Goal: Information Seeking & Learning: Learn about a topic

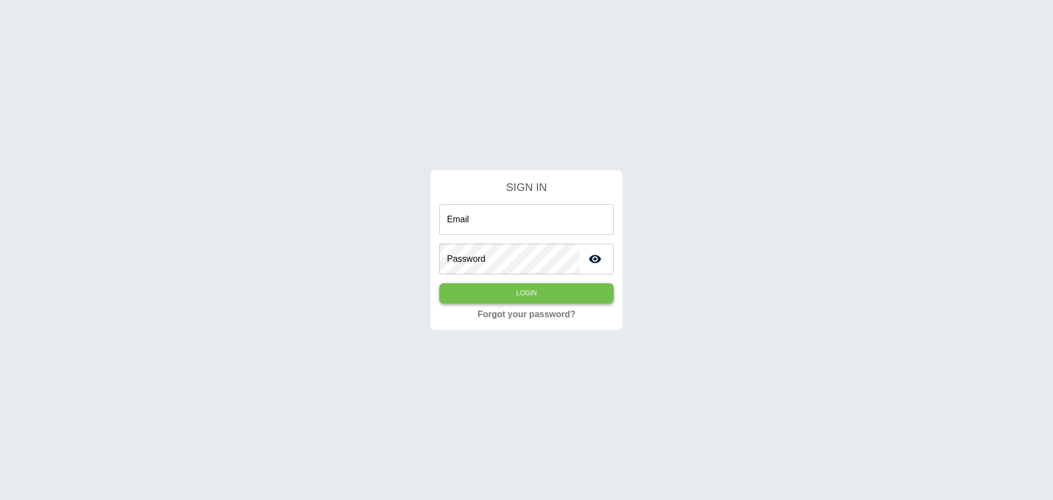
type input "**********"
click at [525, 287] on button "Login" at bounding box center [526, 293] width 174 height 20
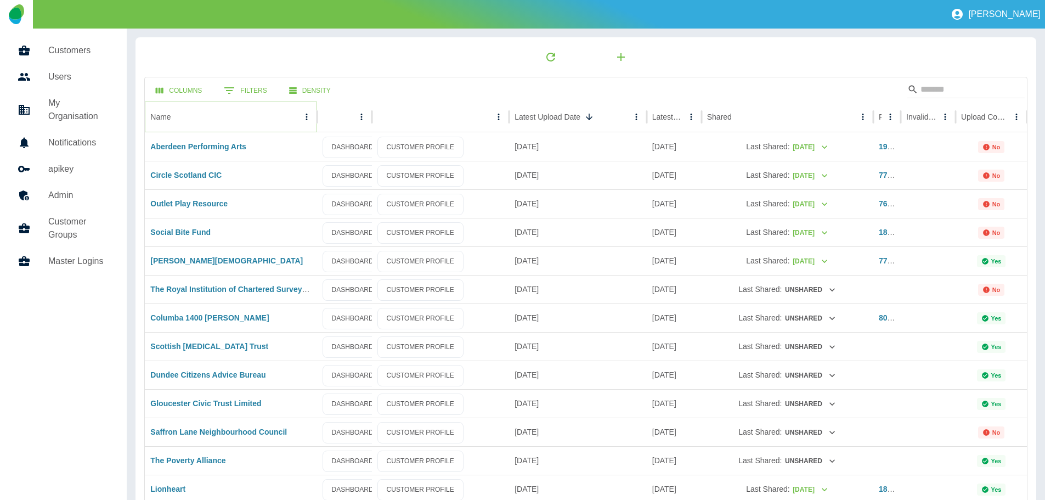
click at [306, 114] on icon "Name column menu" at bounding box center [307, 117] width 2 height 7
click at [230, 137] on span "Sort by ASC" at bounding box center [256, 138] width 99 height 13
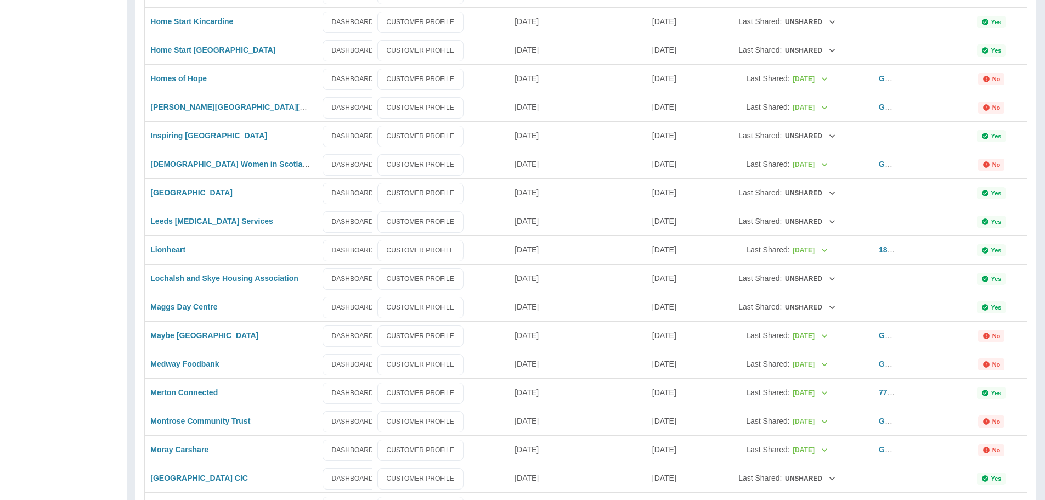
scroll to position [1334, 0]
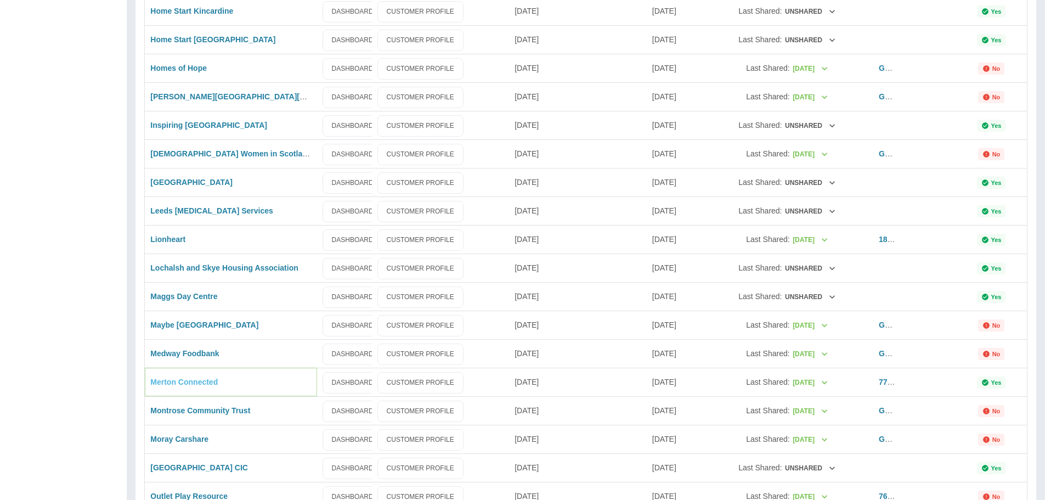
click at [174, 381] on link "Merton Connected" at bounding box center [183, 381] width 67 height 9
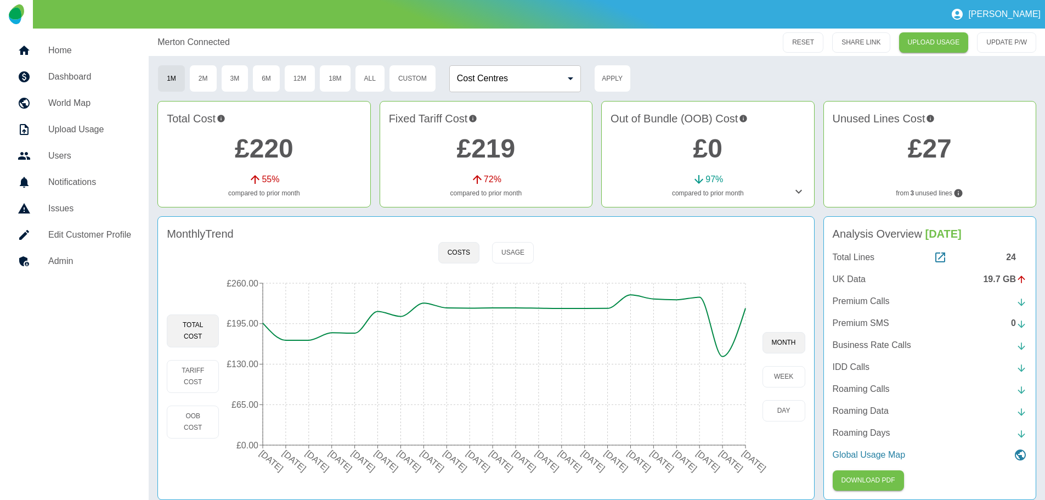
click at [850, 279] on p "UK Data" at bounding box center [849, 279] width 33 height 13
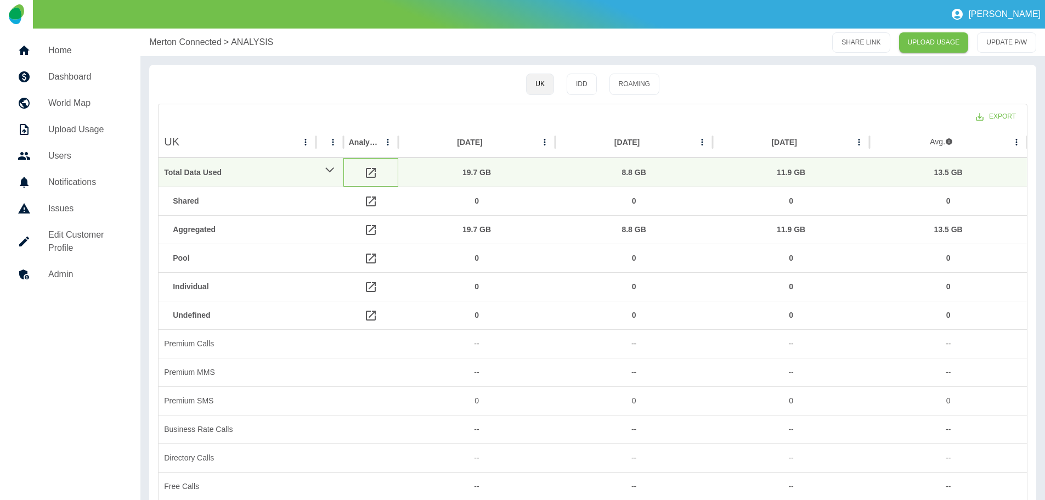
click at [369, 172] on icon at bounding box center [370, 172] width 13 height 13
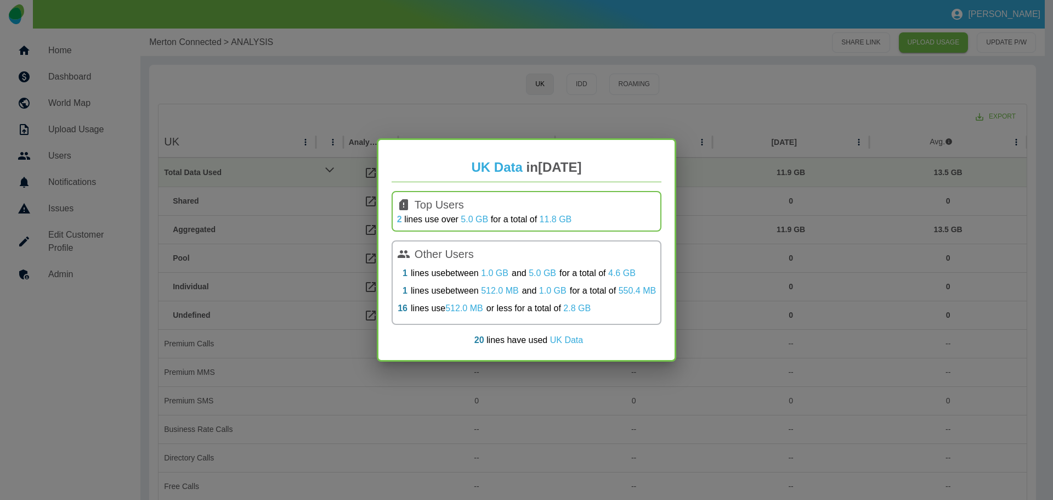
click at [398, 217] on link "2" at bounding box center [399, 219] width 5 height 9
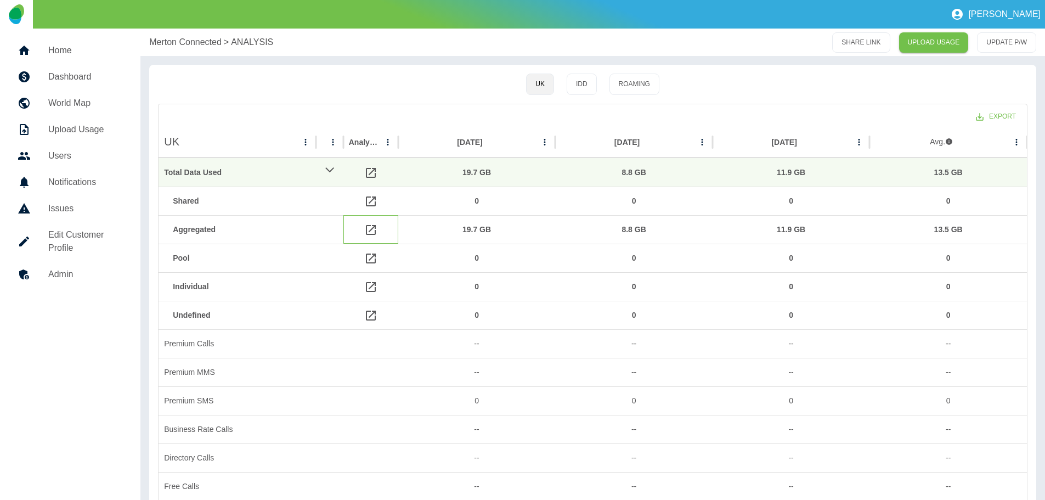
click at [368, 227] on icon at bounding box center [370, 229] width 13 height 13
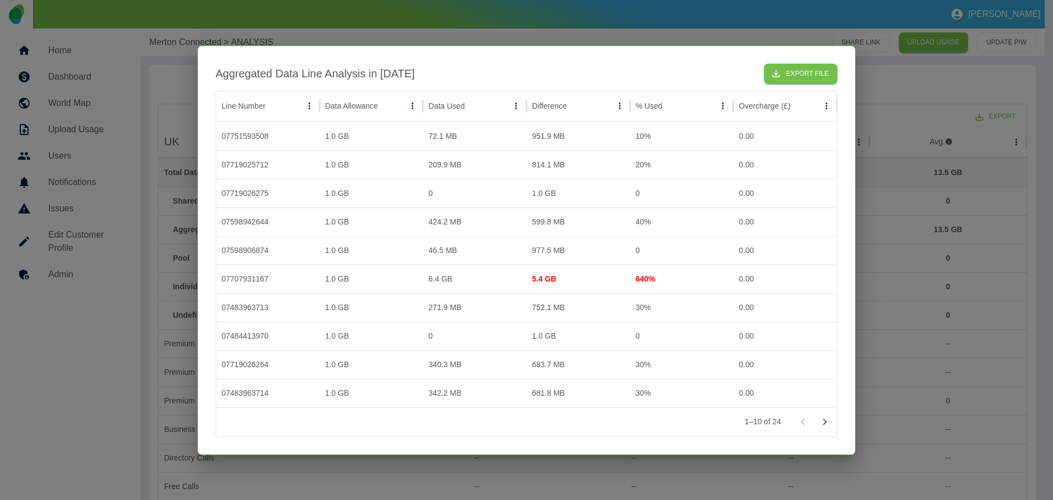
click at [666, 36] on div at bounding box center [526, 250] width 1053 height 500
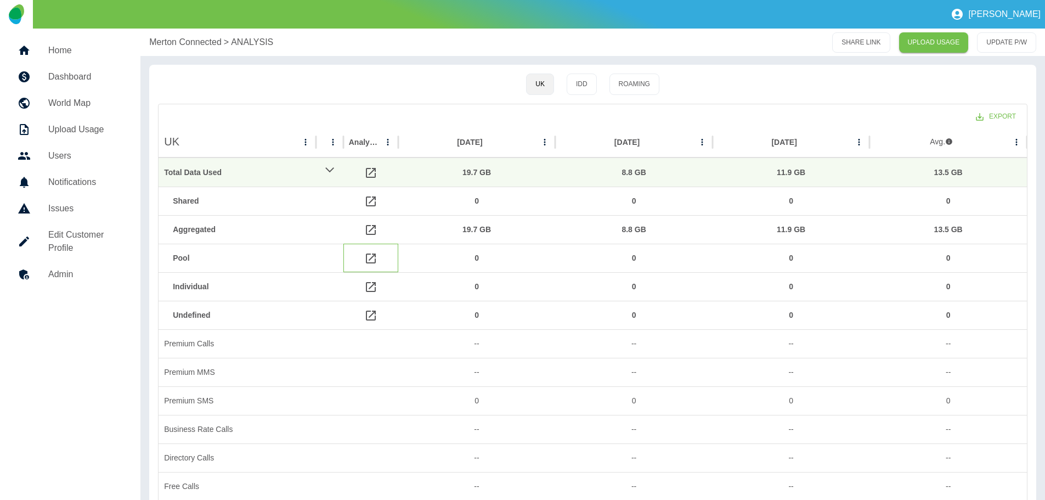
click at [370, 258] on icon at bounding box center [371, 258] width 10 height 10
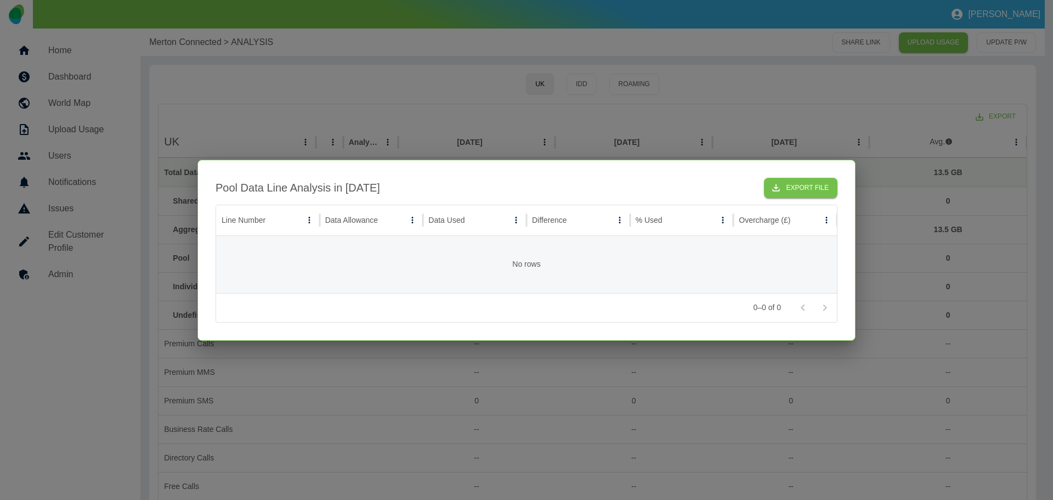
click at [488, 114] on div at bounding box center [526, 250] width 1053 height 500
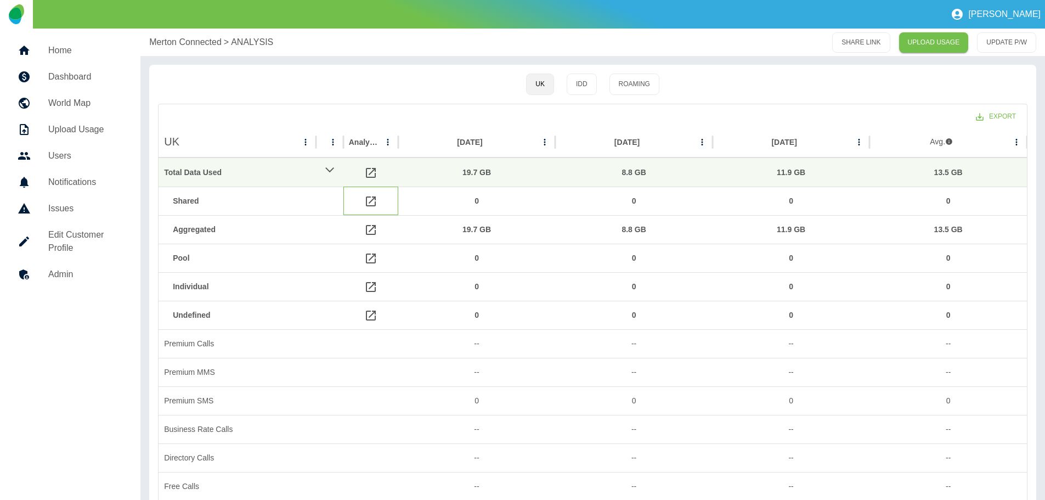
click at [374, 199] on icon at bounding box center [370, 201] width 13 height 13
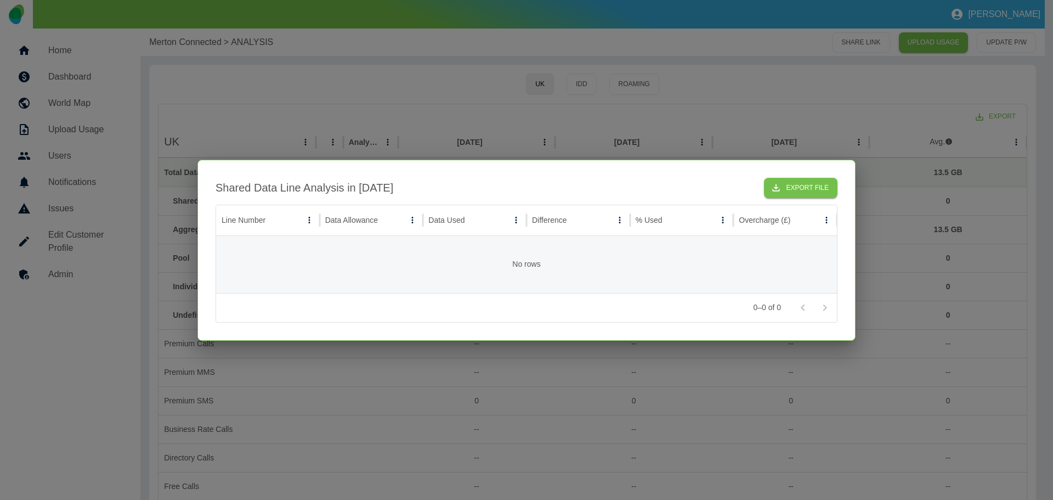
click at [431, 119] on div at bounding box center [526, 250] width 1053 height 500
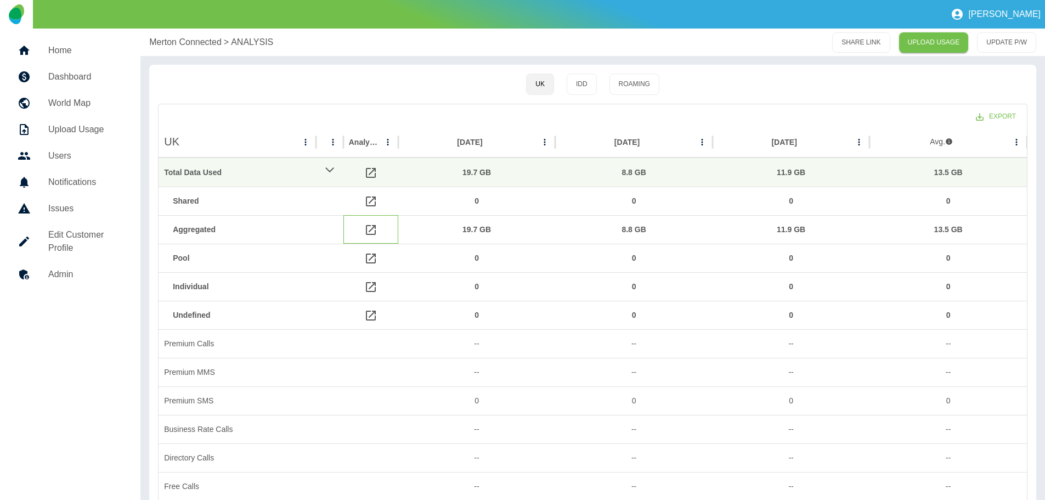
click at [371, 232] on icon at bounding box center [370, 229] width 13 height 13
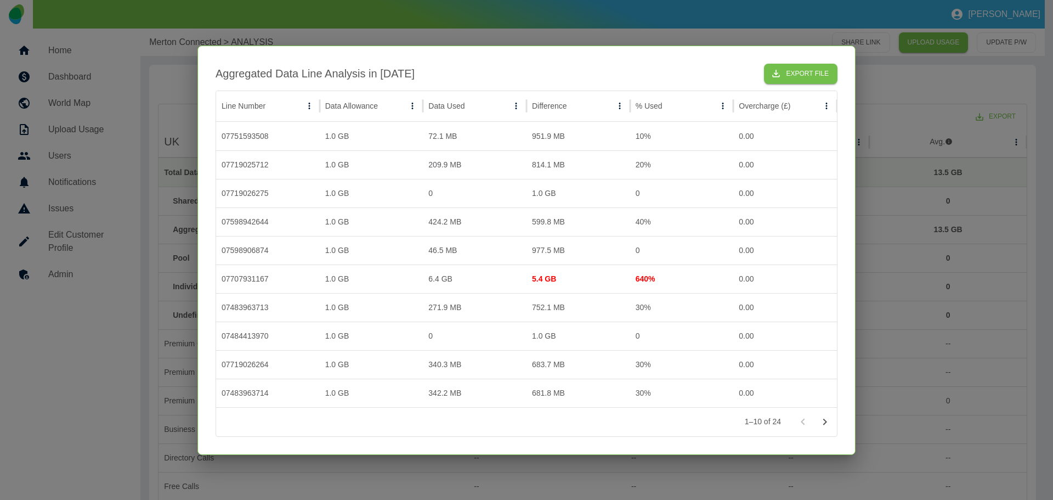
click at [824, 420] on icon "Go to next page" at bounding box center [826, 421] width 4 height 7
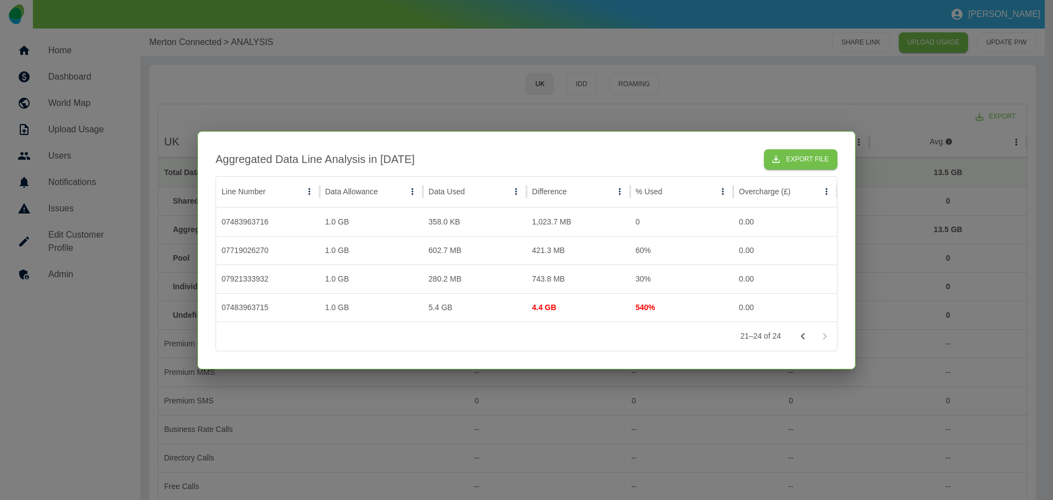
click at [749, 78] on div at bounding box center [526, 250] width 1053 height 500
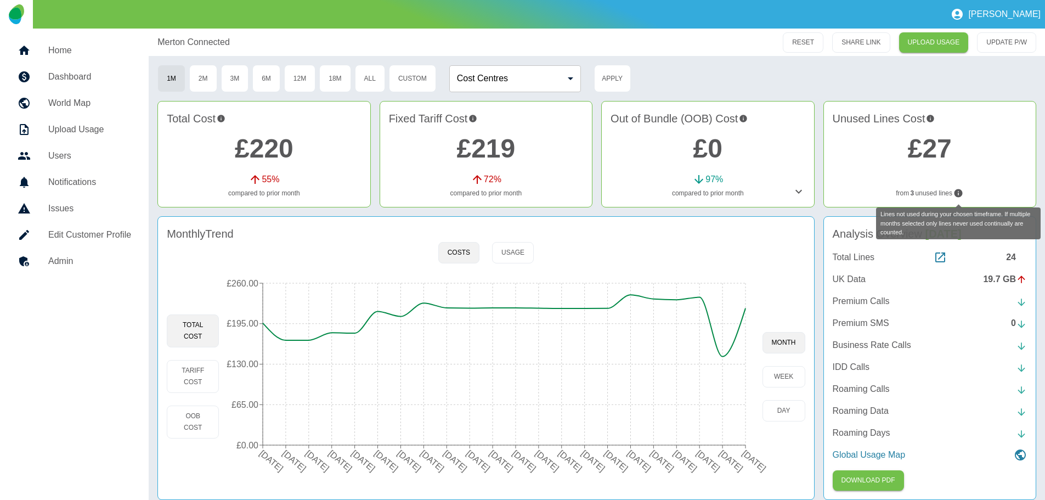
click at [956, 194] on icon "Lines not used during your chosen timeframe. If multiple months selected only l…" at bounding box center [959, 193] width 8 height 8
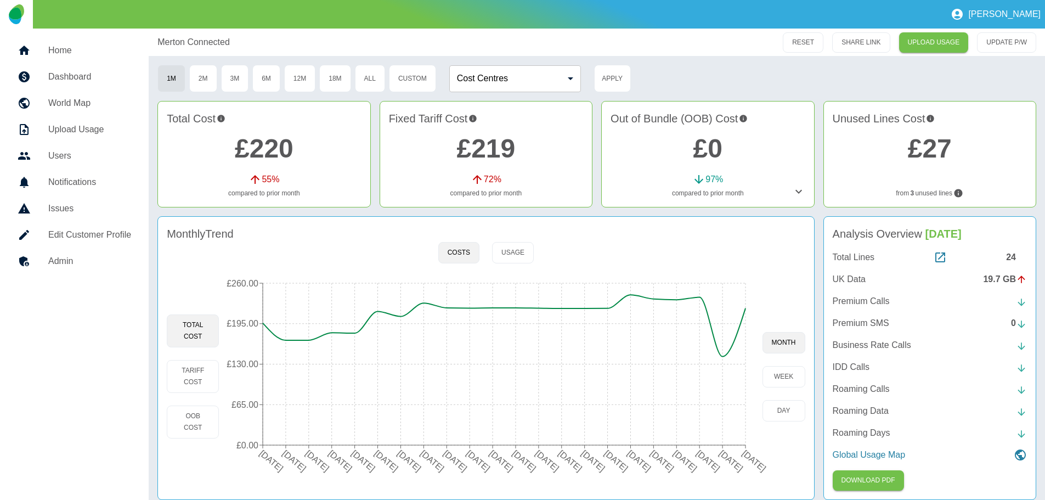
click at [918, 145] on link "£27" at bounding box center [930, 148] width 44 height 29
